Goal: Navigation & Orientation: Find specific page/section

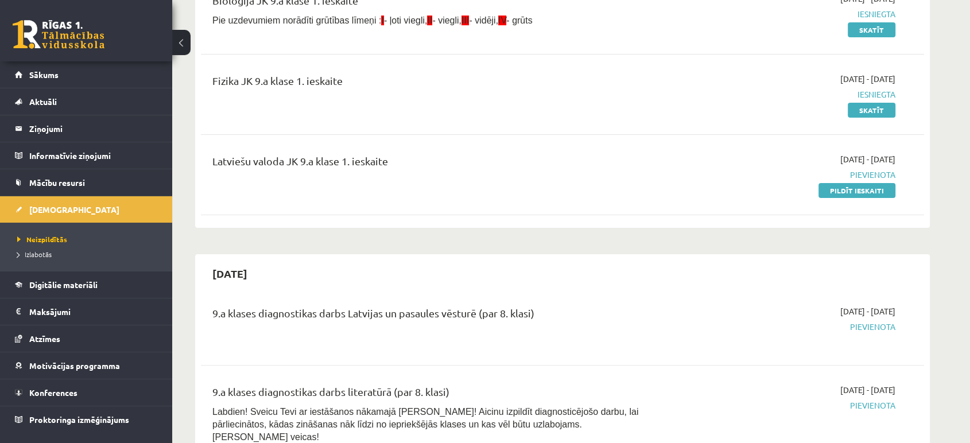
scroll to position [255, 0]
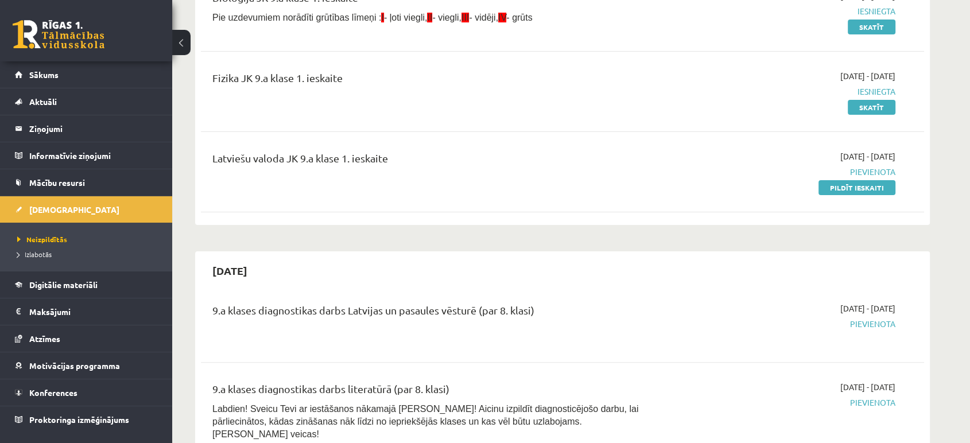
drag, startPoint x: 868, startPoint y: 184, endPoint x: 597, endPoint y: 46, distance: 304.7
click at [868, 184] on link "Pildīt ieskaiti" at bounding box center [856, 187] width 77 height 15
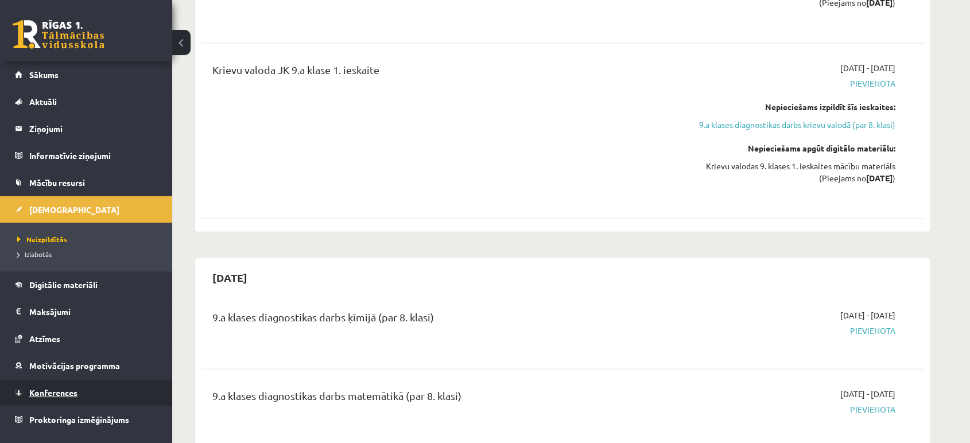
scroll to position [2740, 0]
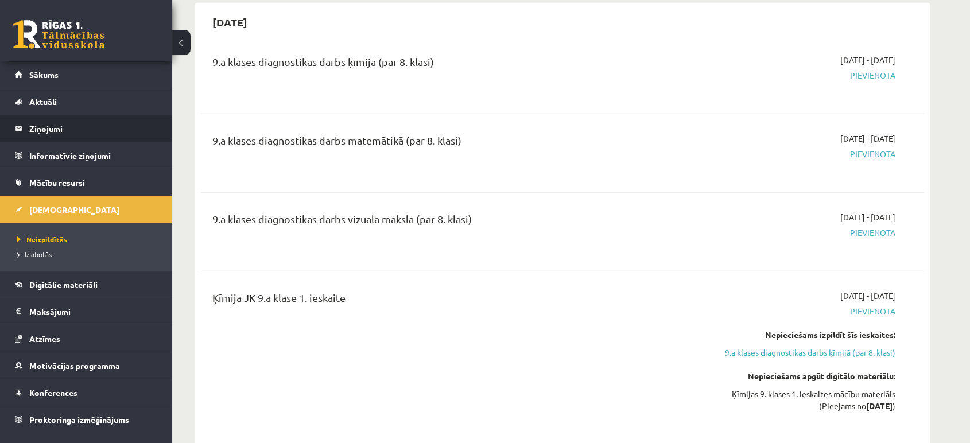
click at [51, 133] on legend "Ziņojumi 0" at bounding box center [93, 128] width 129 height 26
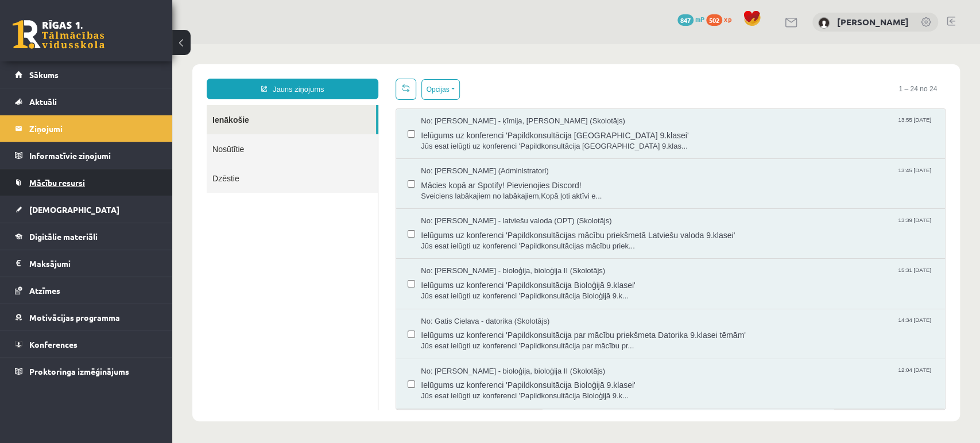
click at [96, 179] on link "Mācību resursi" at bounding box center [86, 182] width 143 height 26
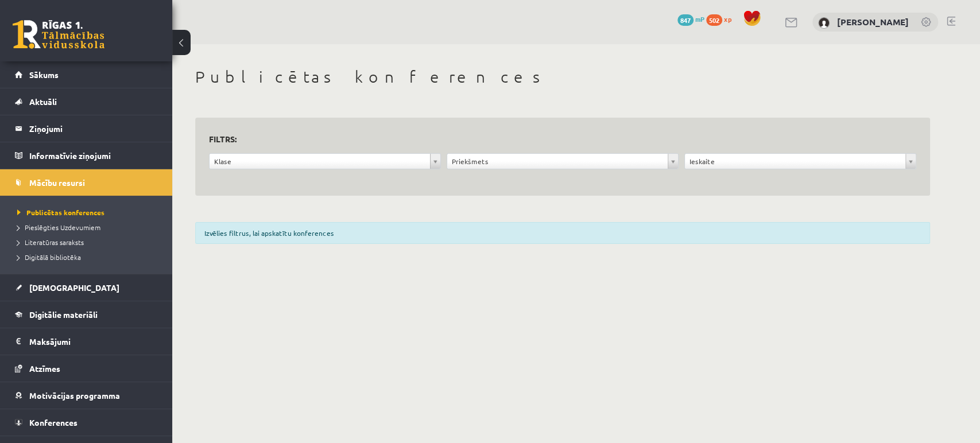
click at [684, 16] on span "847" at bounding box center [685, 19] width 16 height 11
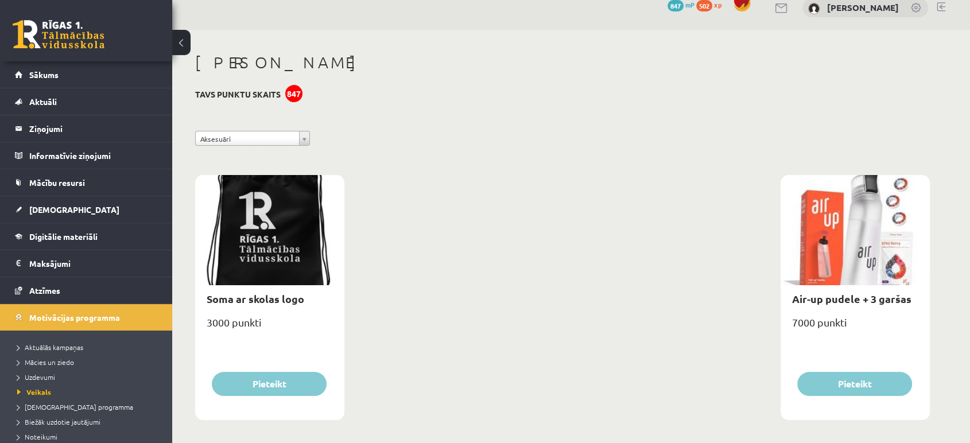
scroll to position [23, 0]
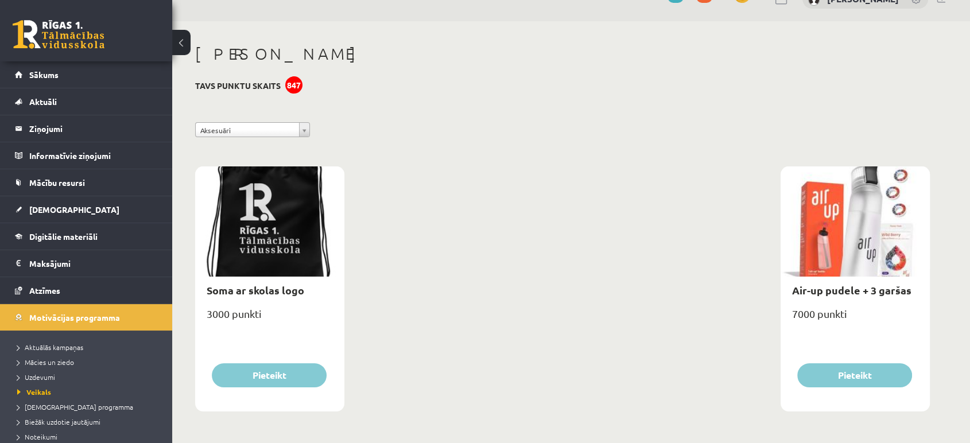
click at [287, 115] on div "**********" at bounding box center [562, 232] width 781 height 422
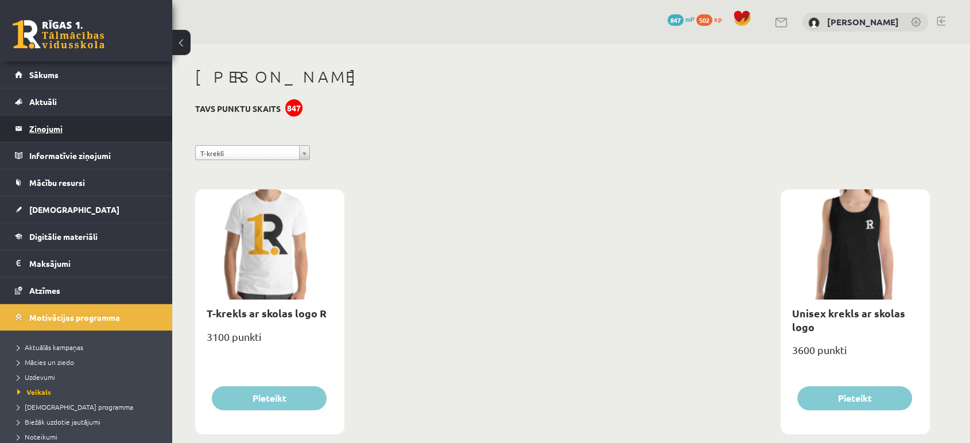
click at [94, 137] on legend "Ziņojumi 0" at bounding box center [93, 128] width 129 height 26
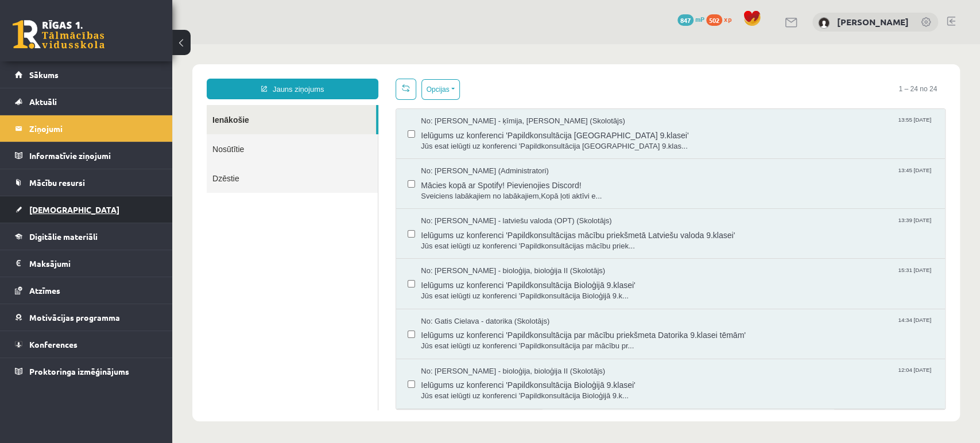
click at [90, 216] on link "[DEMOGRAPHIC_DATA]" at bounding box center [86, 209] width 143 height 26
